Goal: Information Seeking & Learning: Learn about a topic

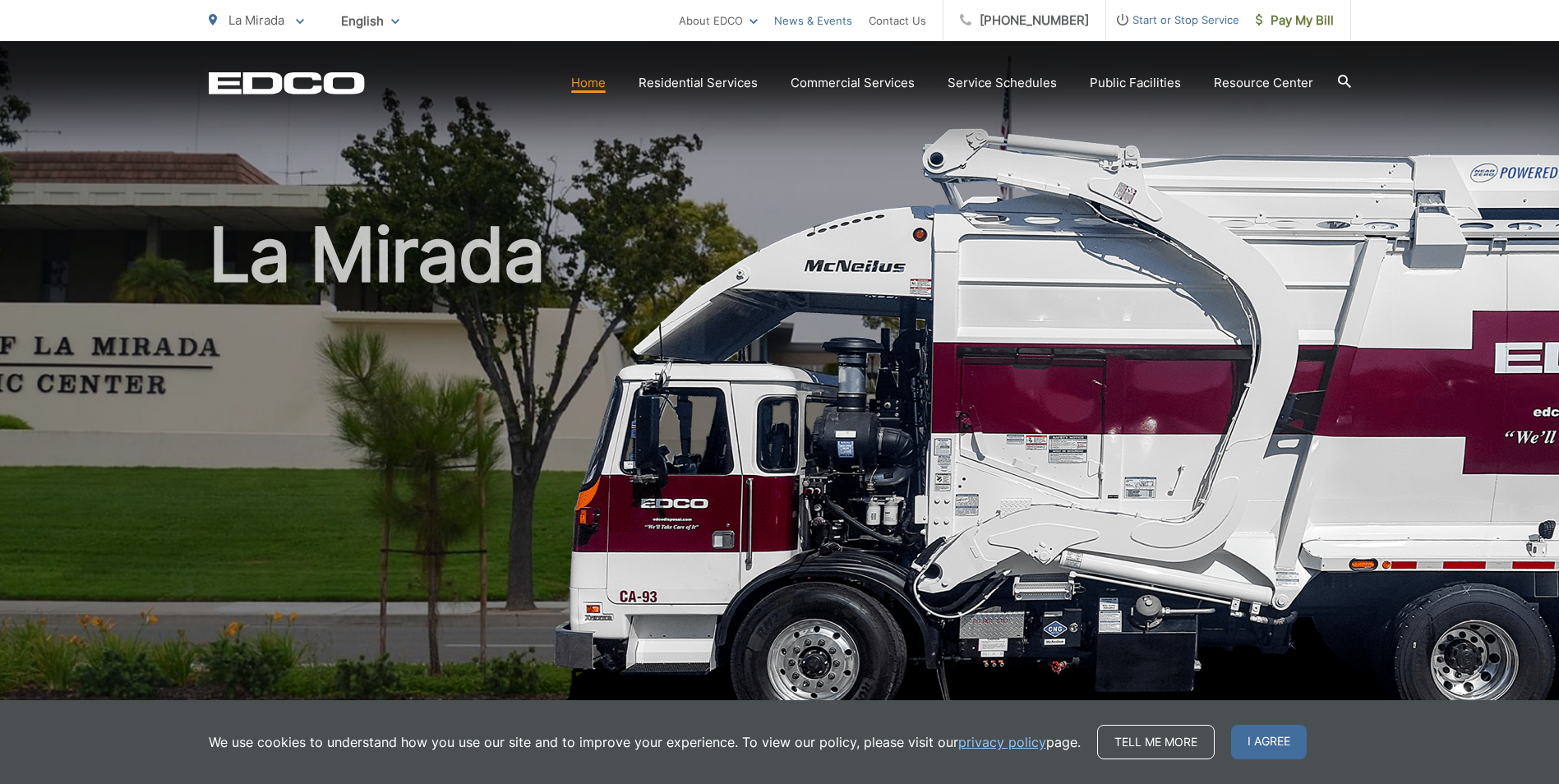
click at [818, 20] on link "News & Events" at bounding box center [813, 21] width 78 height 20
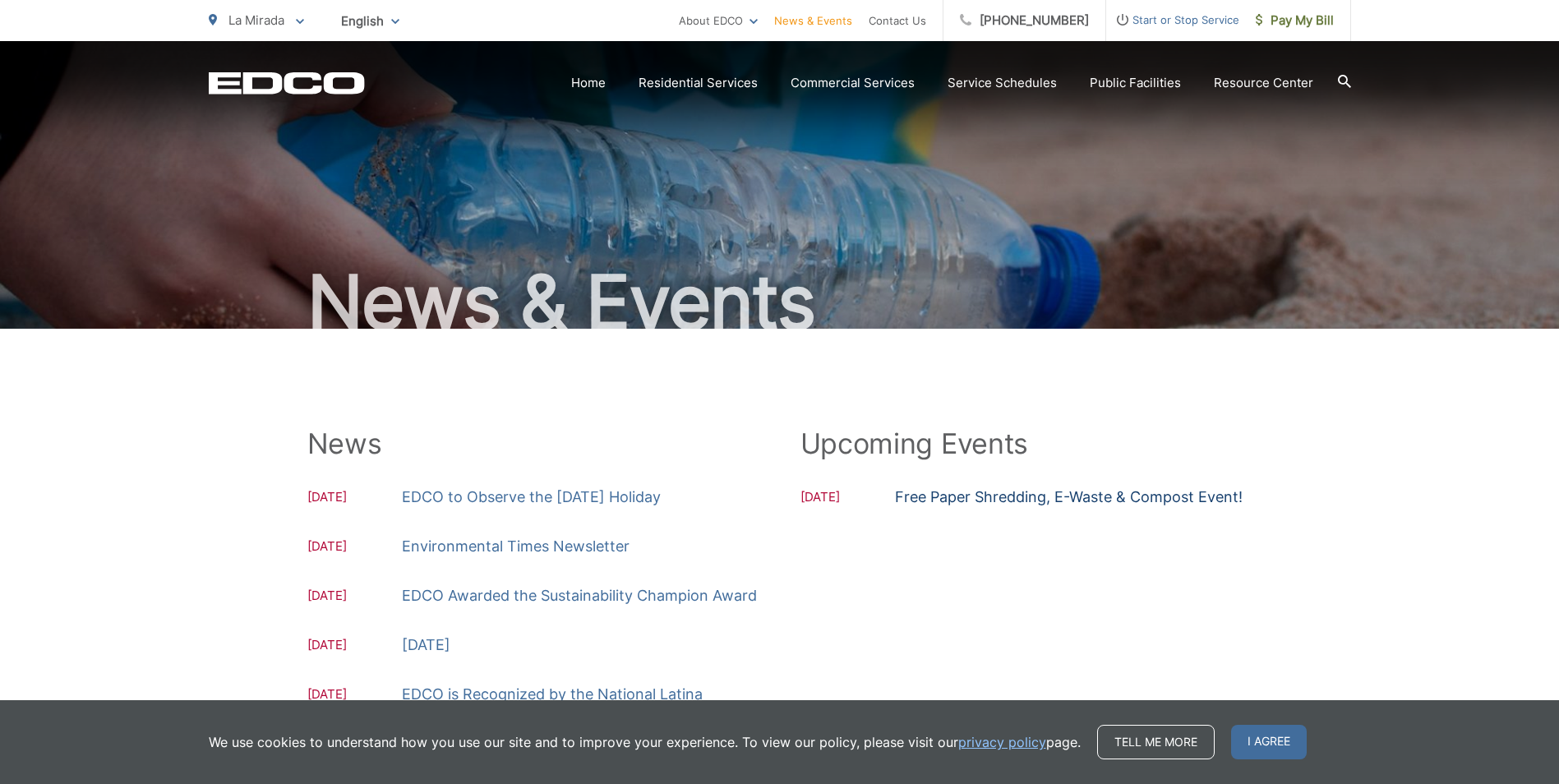
click at [1045, 494] on link "Free Paper Shredding, E-Waste & Compost Event!" at bounding box center [1069, 496] width 347 height 24
